Goal: Transaction & Acquisition: Purchase product/service

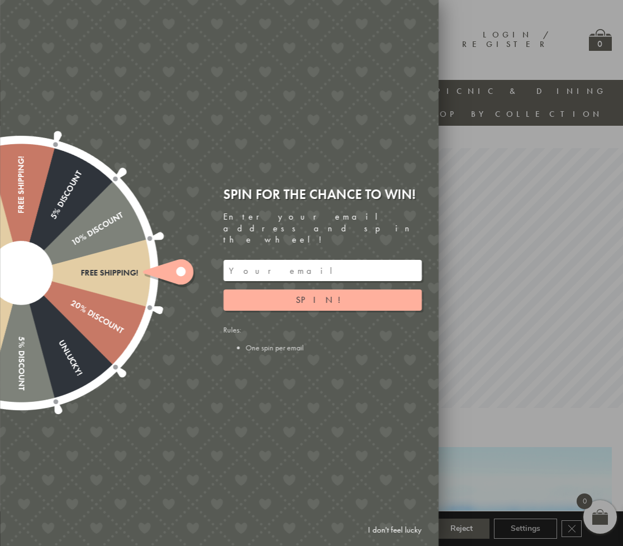
click at [331, 289] on button "Spin!" at bounding box center [322, 299] width 198 height 21
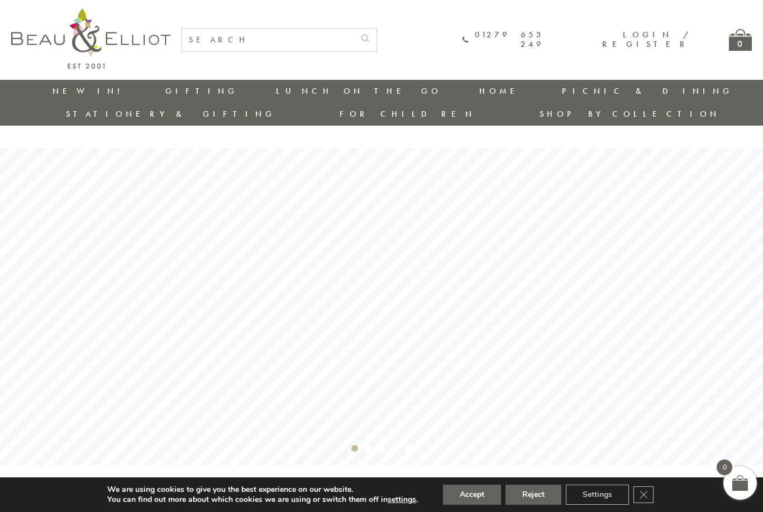
click at [484, 503] on button "Accept" at bounding box center [472, 495] width 58 height 20
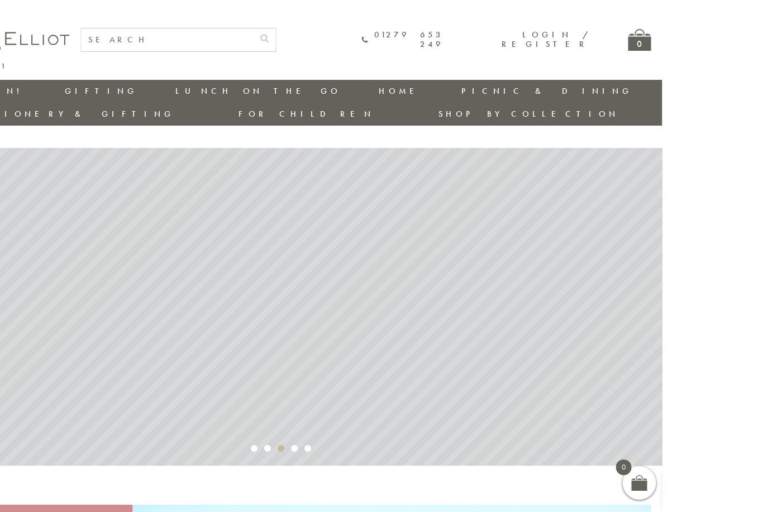
scroll to position [0, 1]
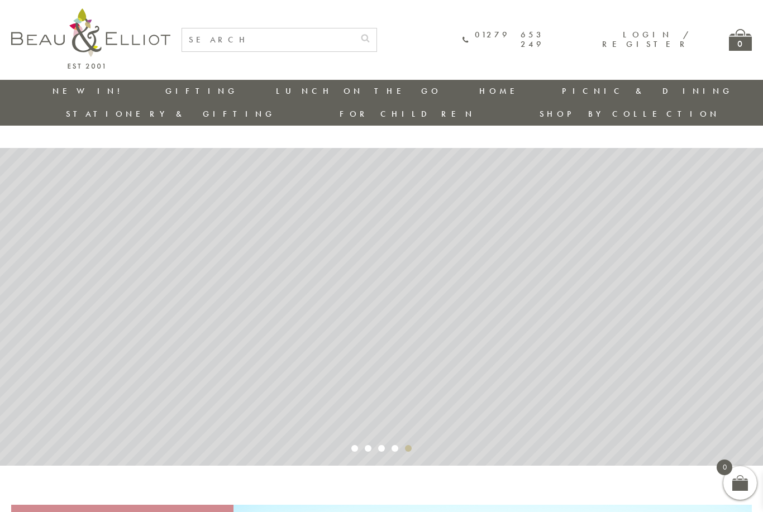
click at [287, 116] on link "Insulated Lunch Bags" at bounding box center [337, 124] width 101 height 20
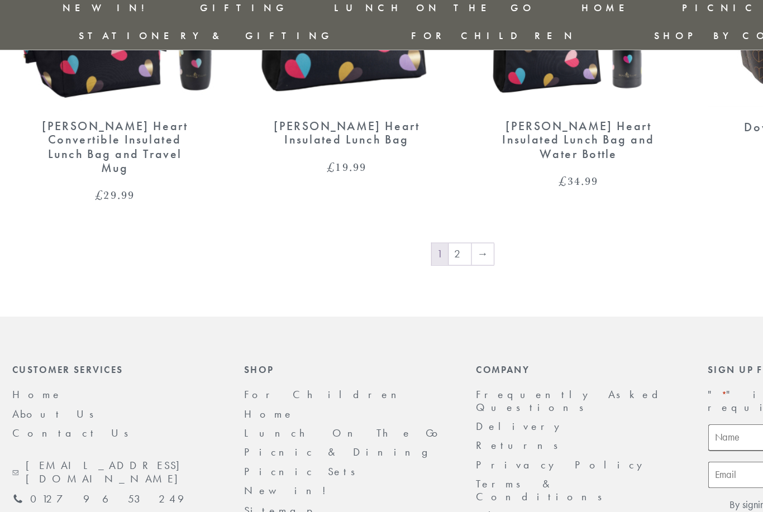
scroll to position [1949, 0]
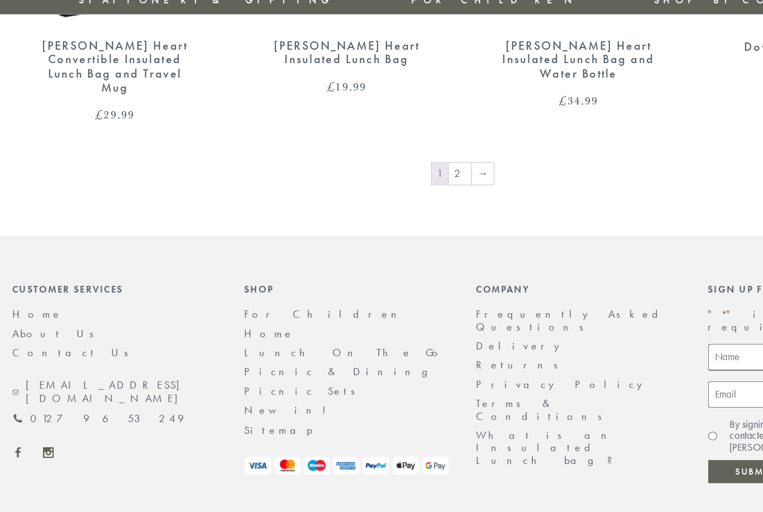
click at [400, 225] on link "→" at bounding box center [398, 234] width 18 height 18
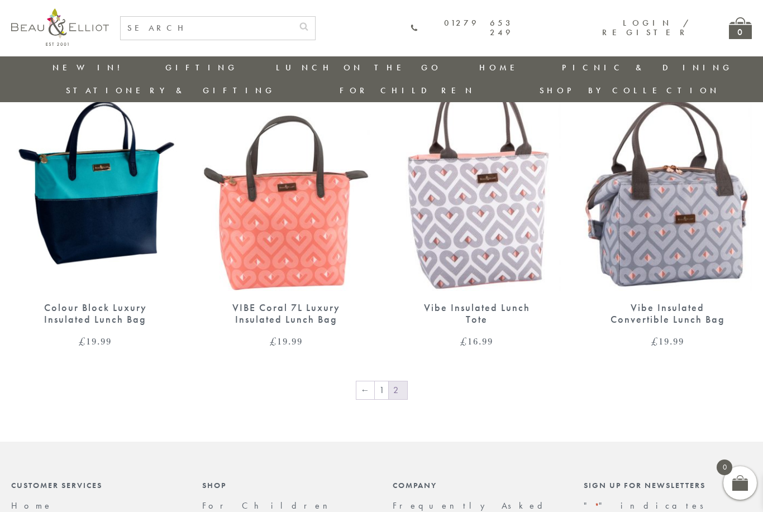
scroll to position [771, 1]
click at [656, 205] on img at bounding box center [668, 182] width 169 height 217
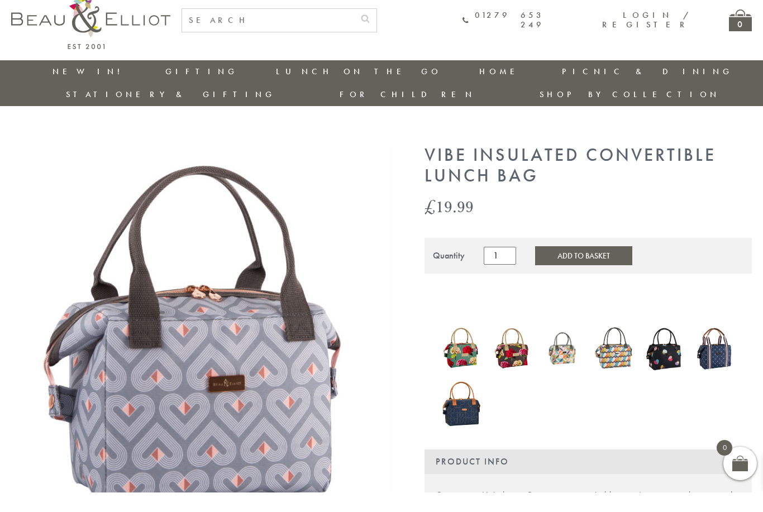
scroll to position [23, 0]
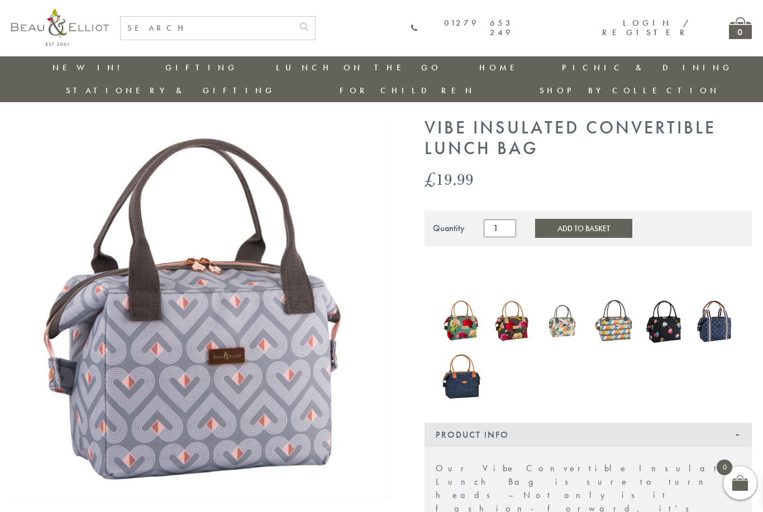
click at [460, 360] on img at bounding box center [461, 376] width 40 height 53
